Goal: Navigation & Orientation: Find specific page/section

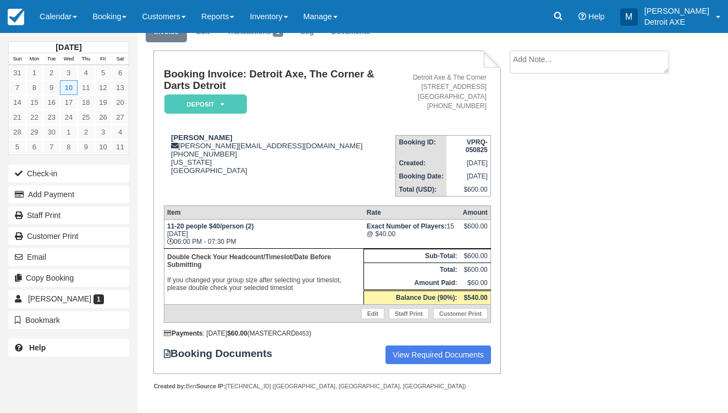
scroll to position [50, 0]
click at [49, 37] on div "September 2025 Sun Mon Tue Wed Thu Fri Sat 31 1 2 3 4 5 6 7 8 9 10 11 12 13 14 …" at bounding box center [68, 200] width 121 height 334
click at [52, 20] on link "Calendar" at bounding box center [58, 16] width 53 height 33
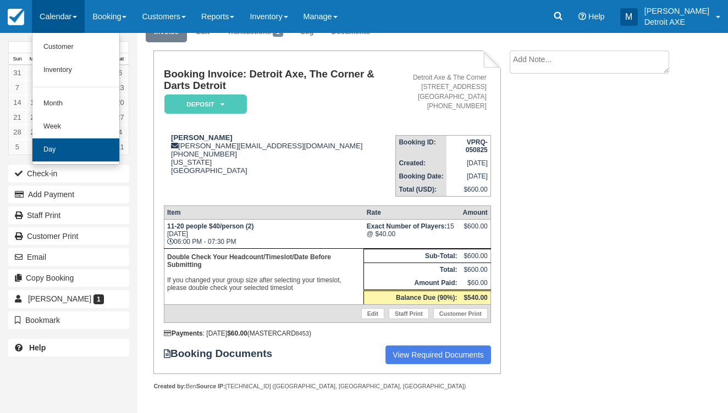
click at [80, 146] on link "Day" at bounding box center [75, 149] width 87 height 23
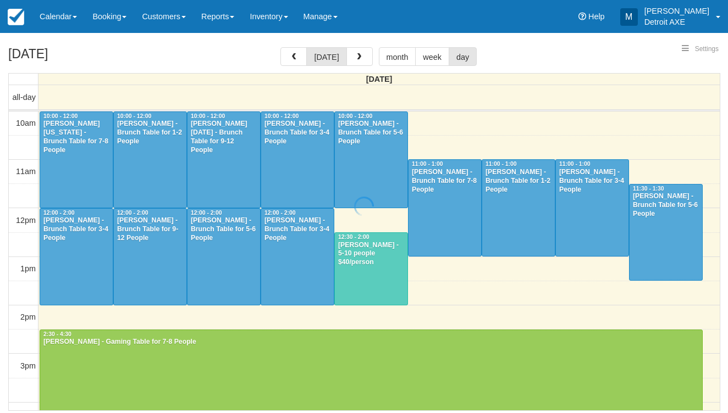
select select
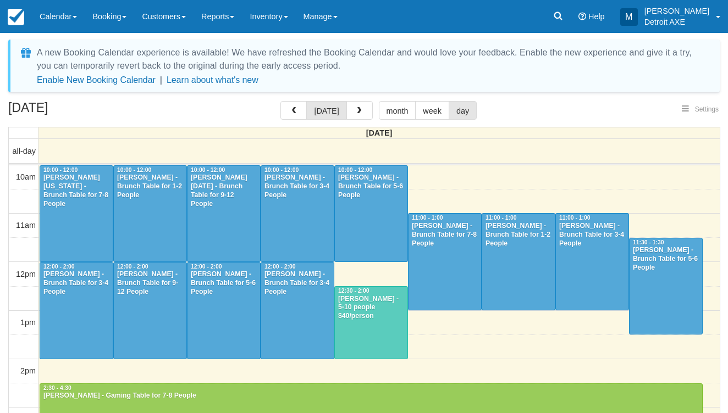
select select
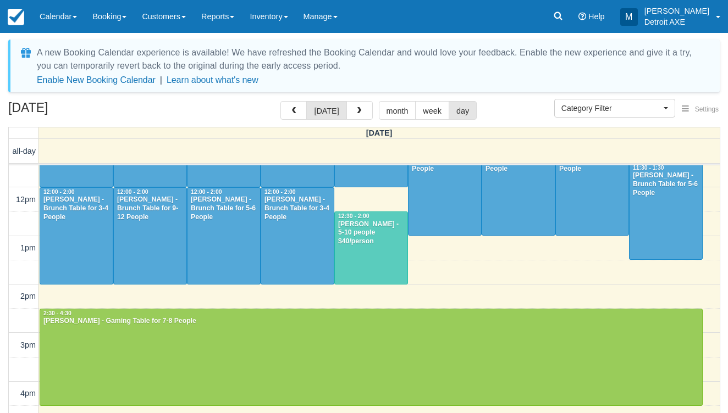
scroll to position [74, 0]
click at [374, 242] on div at bounding box center [371, 249] width 73 height 72
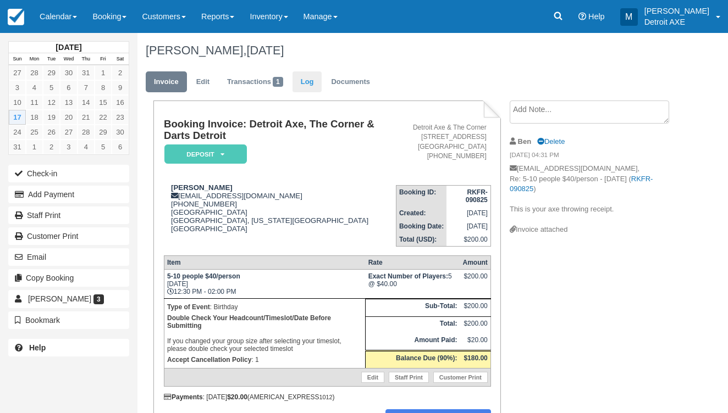
click at [300, 73] on link "Log" at bounding box center [307, 81] width 30 height 21
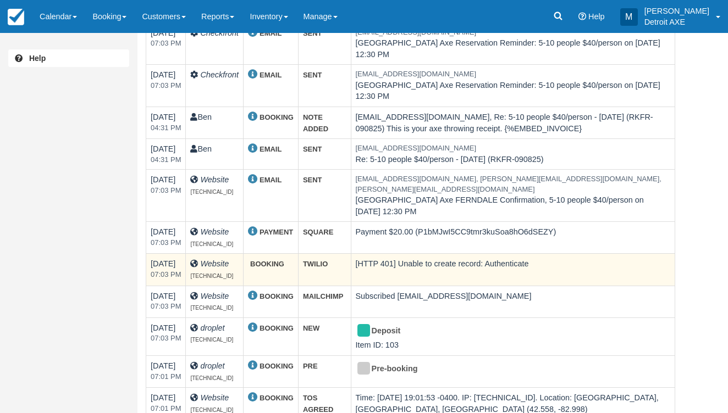
scroll to position [95, 0]
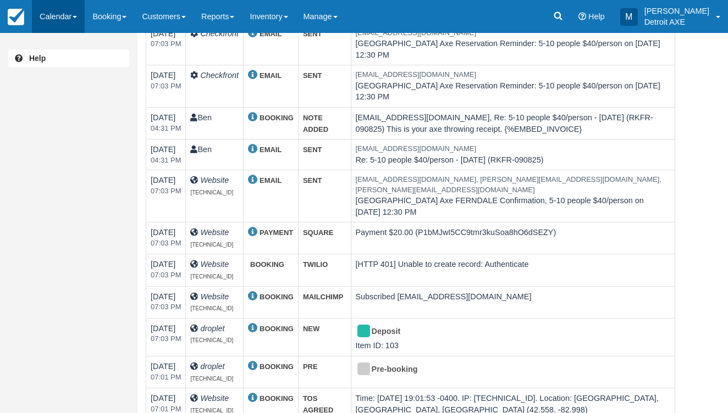
click at [68, 15] on link "Calendar" at bounding box center [58, 16] width 53 height 33
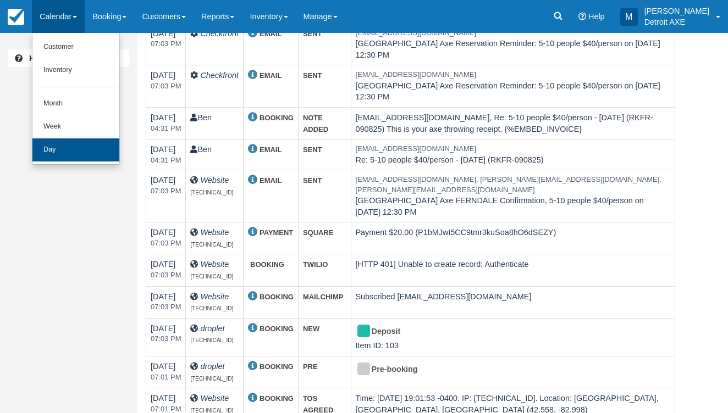
click at [110, 152] on link "Day" at bounding box center [75, 149] width 87 height 23
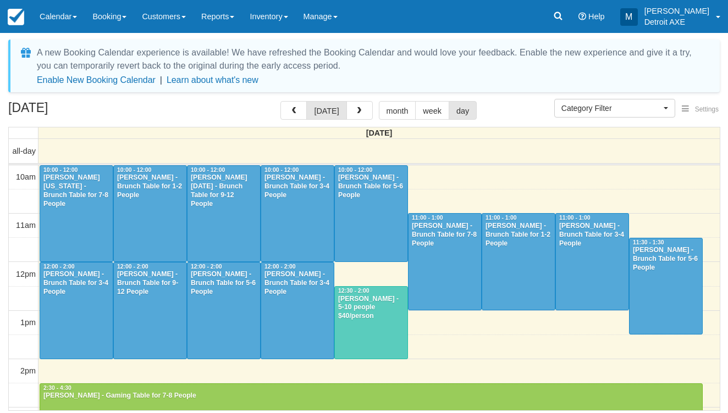
select select
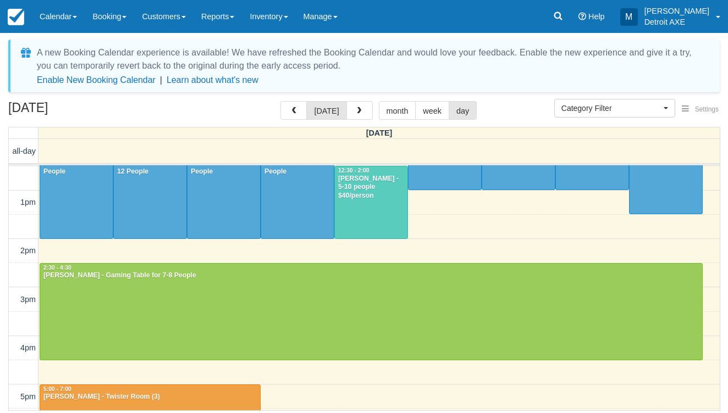
scroll to position [119, 0]
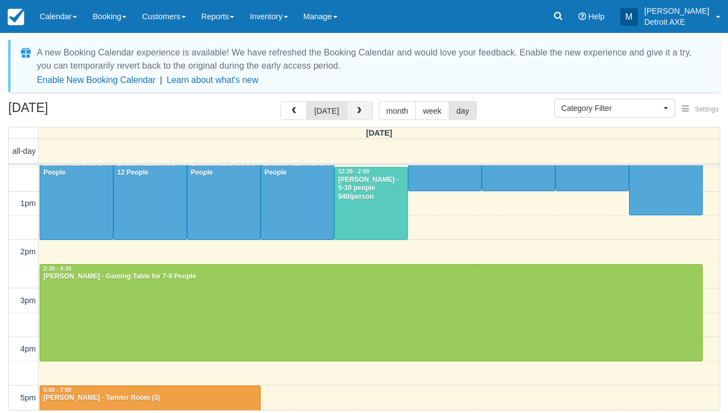
click at [358, 113] on span "button" at bounding box center [359, 111] width 8 height 8
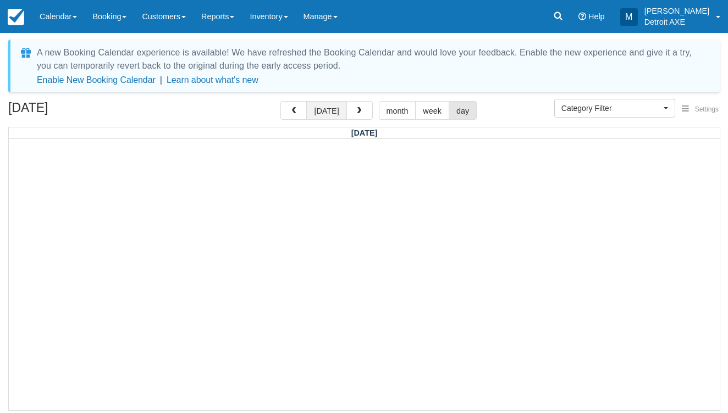
click at [326, 115] on button "[DATE]" at bounding box center [326, 110] width 40 height 19
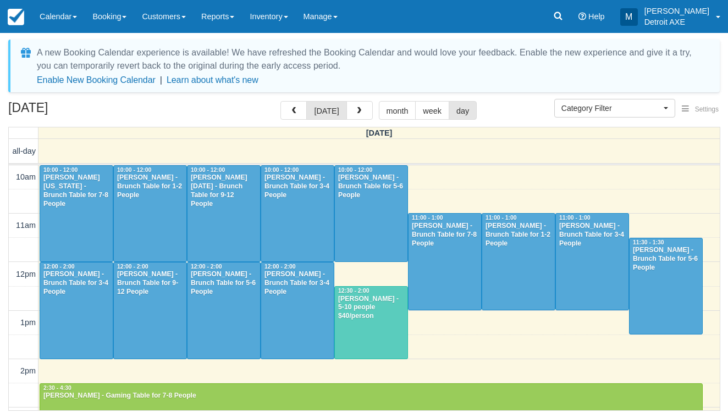
scroll to position [49, 0]
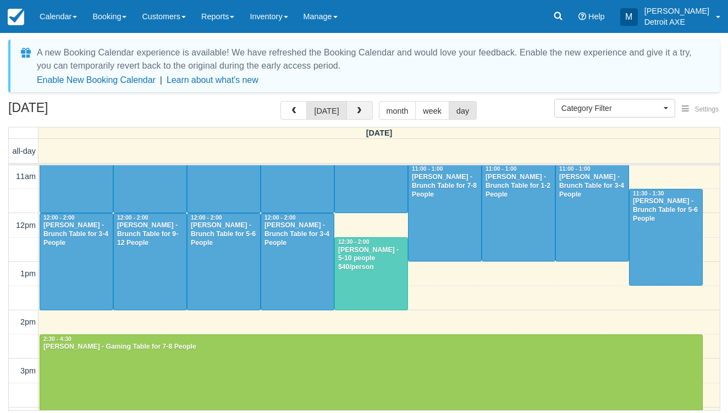
click at [352, 111] on button "button" at bounding box center [359, 110] width 26 height 19
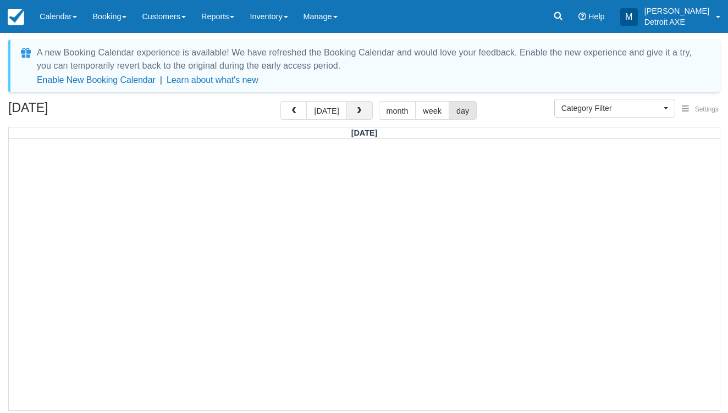
click at [355, 114] on span "button" at bounding box center [359, 111] width 8 height 8
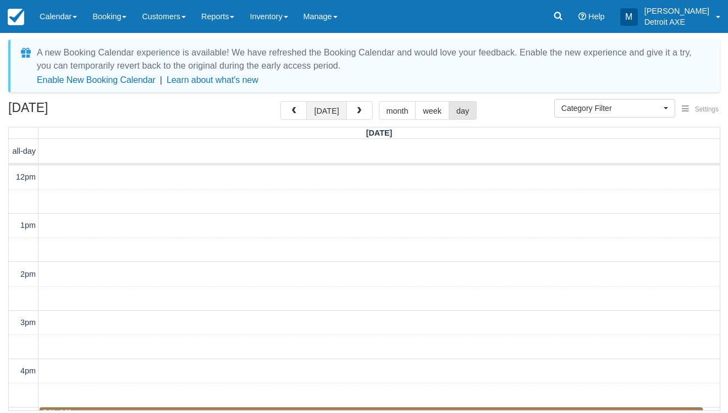
click at [330, 113] on button "[DATE]" at bounding box center [326, 110] width 40 height 19
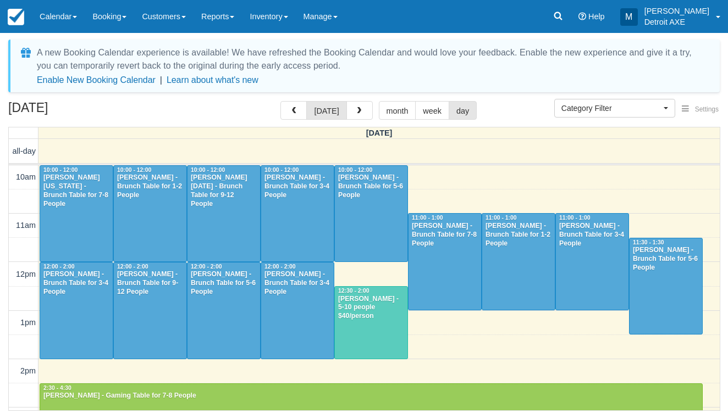
click at [370, 314] on div at bounding box center [371, 323] width 73 height 72
